Goal: Find specific page/section: Find specific page/section

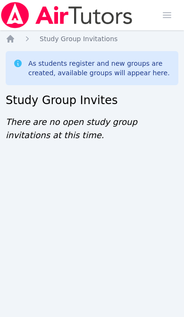
click at [15, 34] on icon "Breadcrumb" at bounding box center [10, 38] width 9 height 9
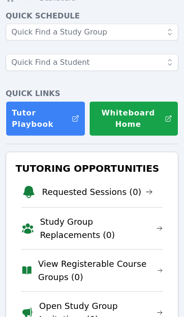
scroll to position [41, 0]
click at [137, 307] on link "Open Study Group Invitations (0)" at bounding box center [101, 312] width 124 height 26
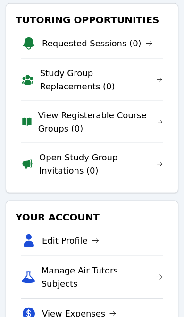
scroll to position [189, 0]
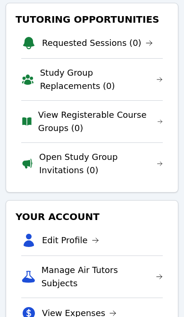
click at [97, 159] on link "Open Study Group Invitations (0)" at bounding box center [101, 163] width 124 height 26
